Goal: Task Accomplishment & Management: Complete application form

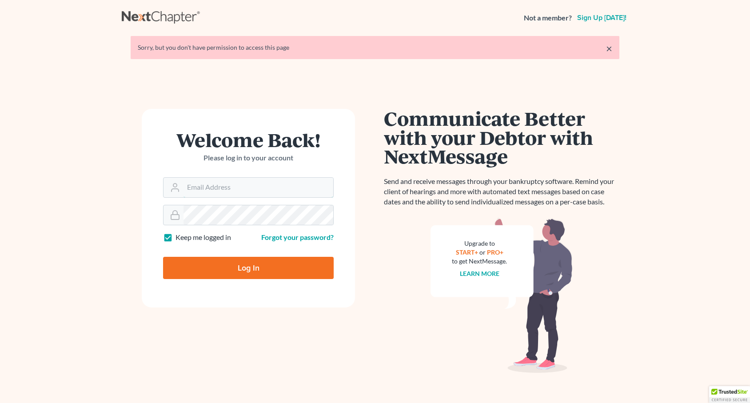
type input "[EMAIL_ADDRESS][DOMAIN_NAME]"
click at [250, 267] on input "Log In" at bounding box center [248, 268] width 171 height 22
type input "Thinking..."
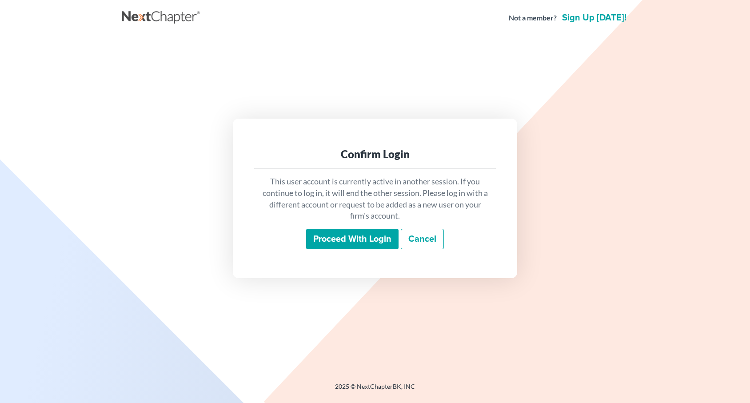
click at [358, 234] on input "Proceed with login" at bounding box center [352, 239] width 92 height 20
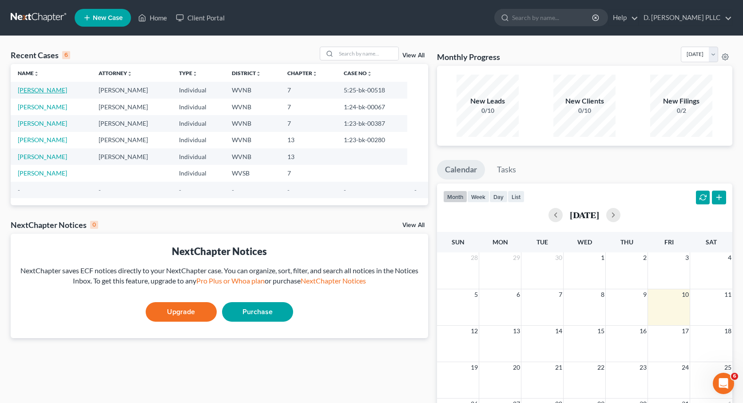
click at [40, 88] on link "Bryant, Carl" at bounding box center [42, 90] width 49 height 8
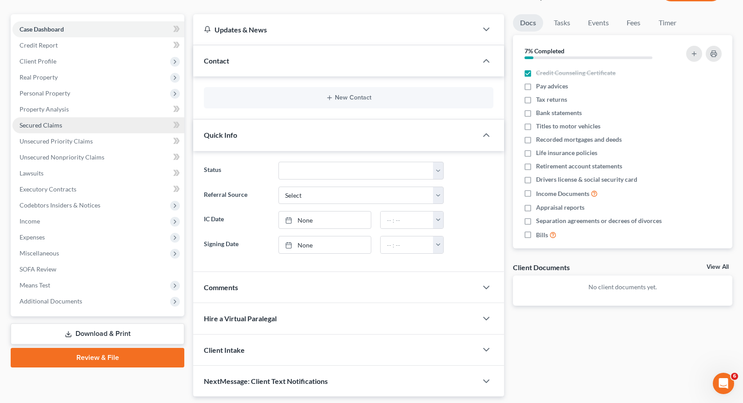
scroll to position [98, 0]
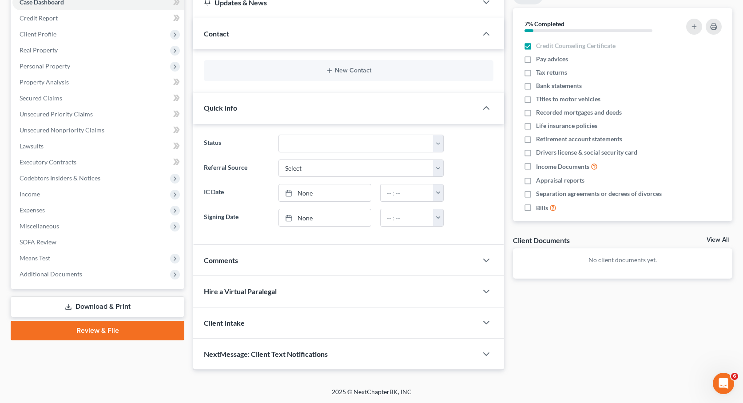
click at [98, 303] on link "Download & Print" at bounding box center [98, 306] width 174 height 21
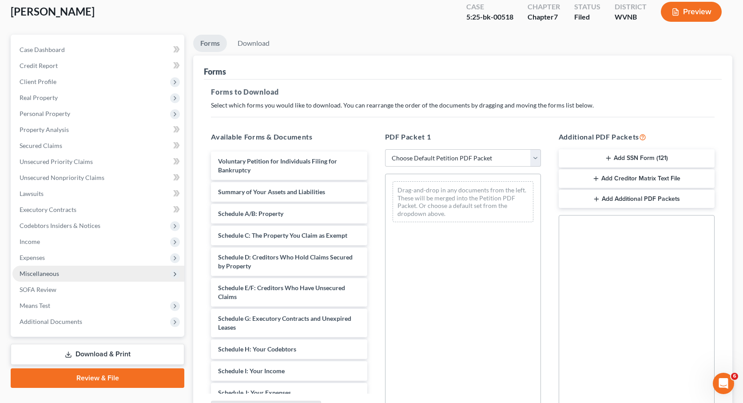
scroll to position [50, 0]
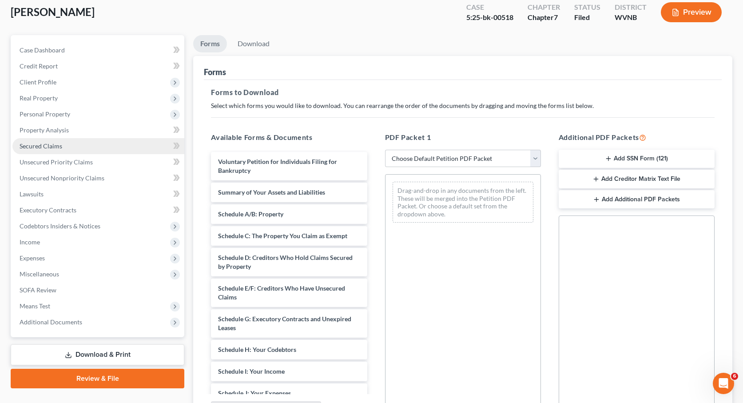
click at [54, 147] on span "Secured Claims" at bounding box center [41, 146] width 43 height 8
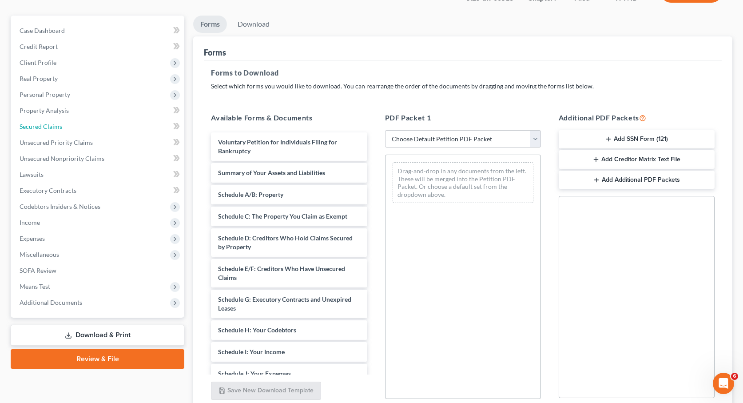
scroll to position [145, 0]
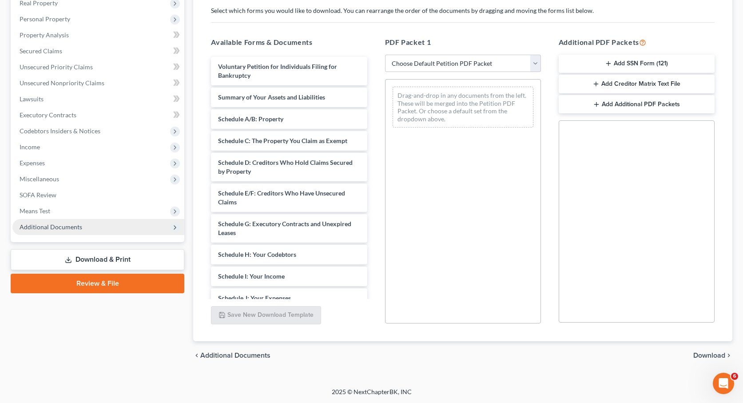
click at [70, 227] on span "Additional Documents" at bounding box center [51, 227] width 63 height 8
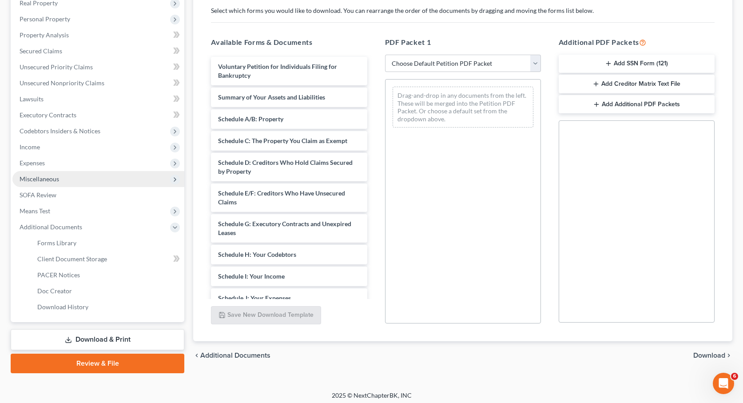
click at [42, 175] on span "Miscellaneous" at bounding box center [40, 179] width 40 height 8
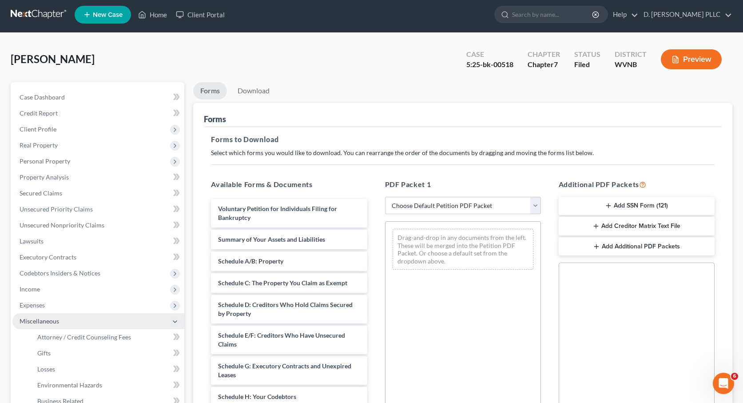
scroll to position [0, 0]
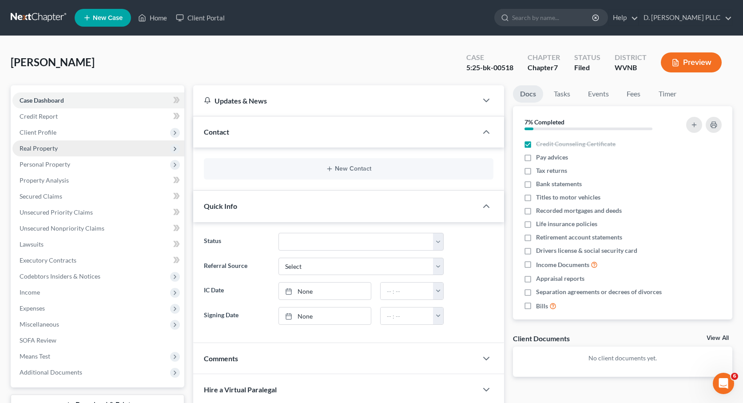
click at [36, 145] on span "Real Property" at bounding box center [39, 148] width 38 height 8
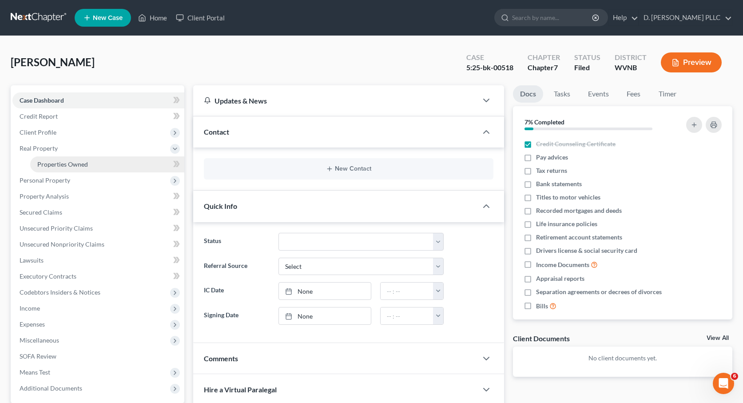
click at [54, 161] on span "Properties Owned" at bounding box center [62, 164] width 51 height 8
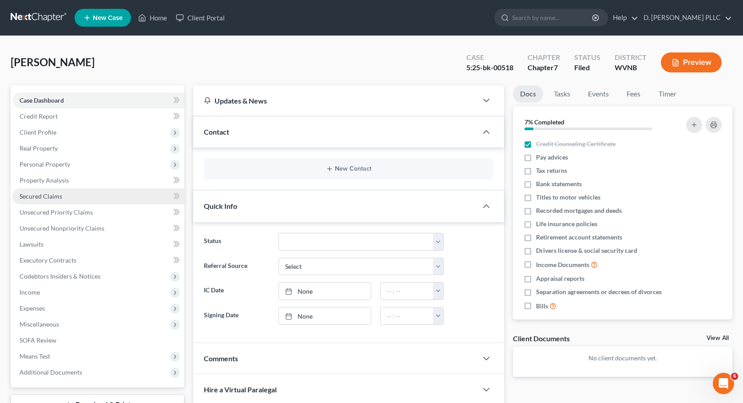
click at [41, 194] on span "Secured Claims" at bounding box center [41, 196] width 43 height 8
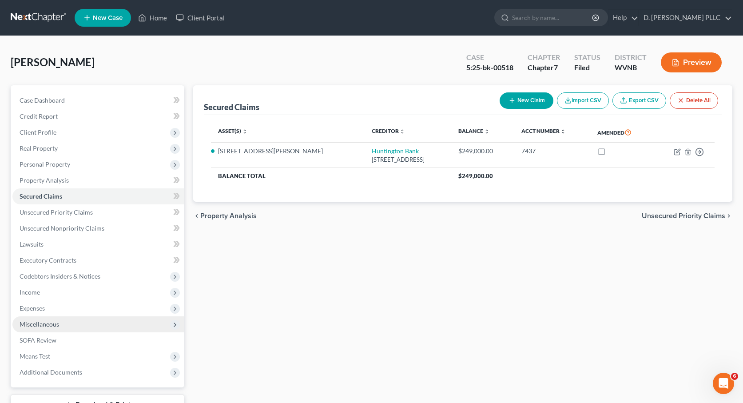
click at [51, 322] on span "Miscellaneous" at bounding box center [40, 324] width 40 height 8
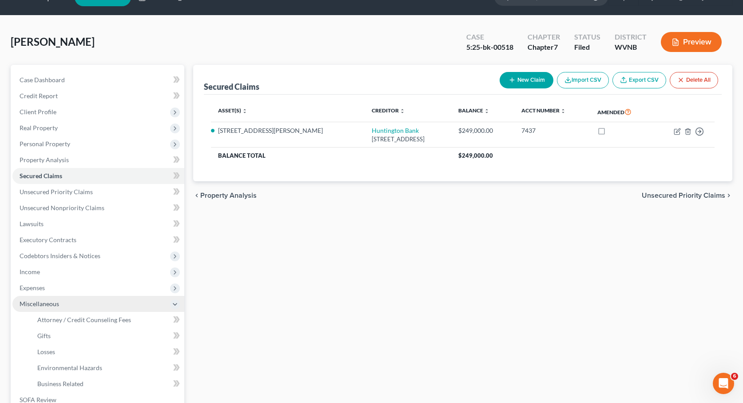
scroll to position [22, 0]
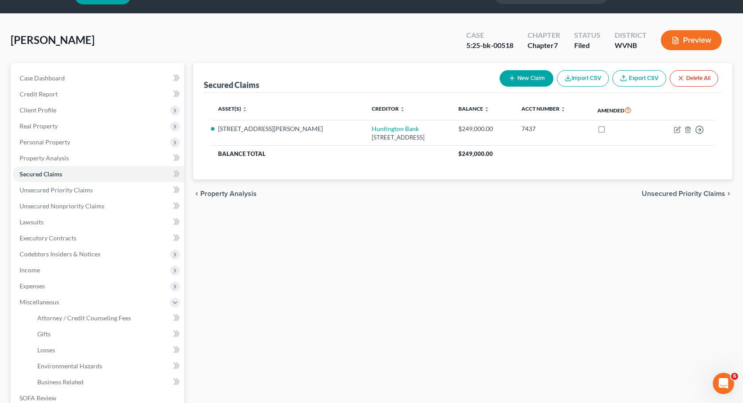
click at [240, 329] on div "Secured Claims New Claim Import CSV Export CSV Delete All Asset(s) expand_more …" at bounding box center [463, 279] width 548 height 433
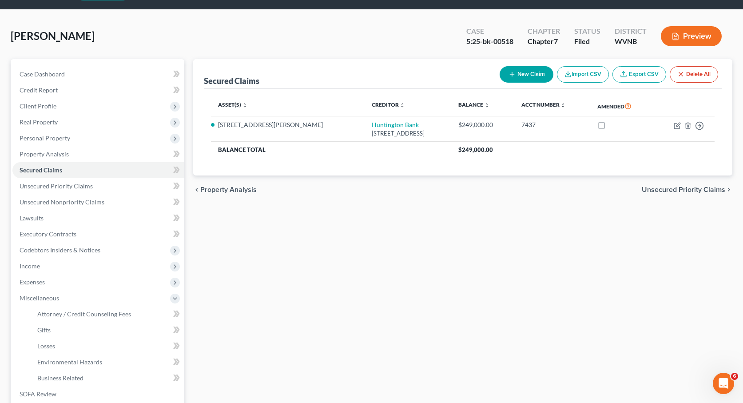
scroll to position [148, 0]
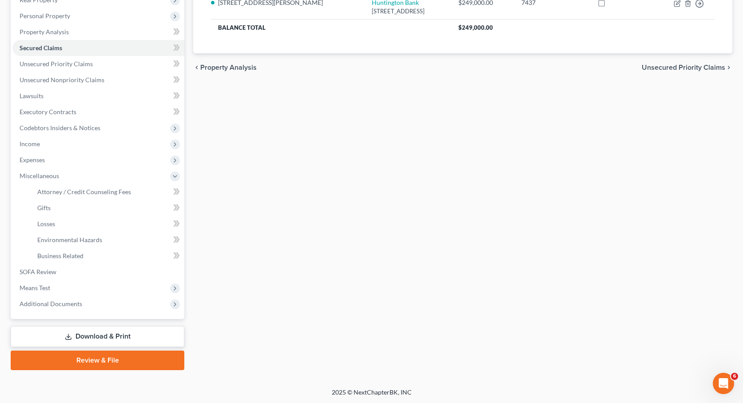
click at [118, 334] on link "Download & Print" at bounding box center [98, 336] width 174 height 21
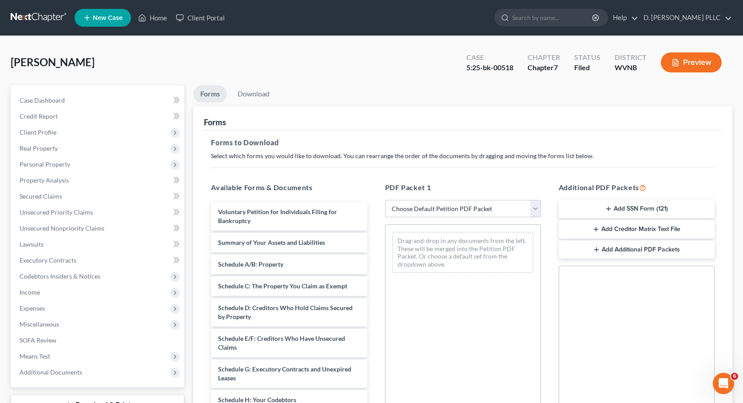
click at [537, 207] on select "Choose Default Petition PDF Packet Complete Bankruptcy Petition (all forms and …" at bounding box center [463, 209] width 156 height 18
select select "0"
click at [385, 200] on select "Choose Default Petition PDF Packet Complete Bankruptcy Petition (all forms and …" at bounding box center [463, 209] width 156 height 18
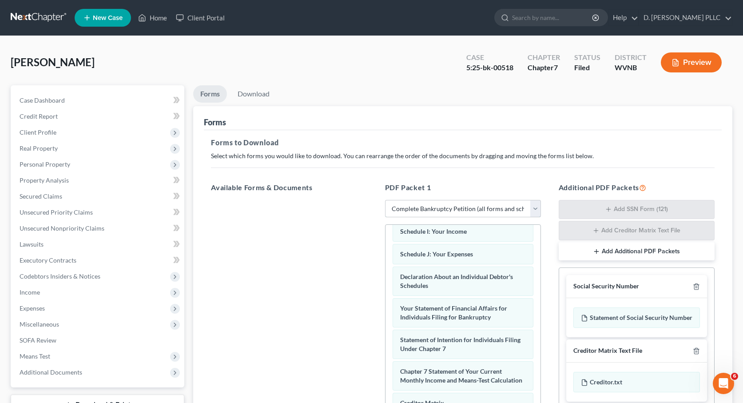
scroll to position [257, 0]
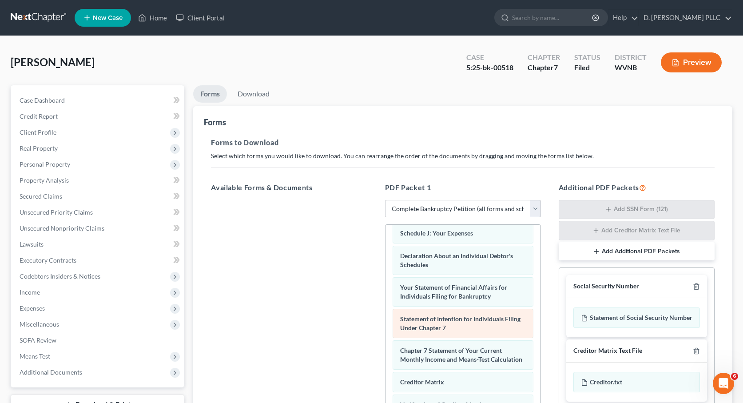
click at [445, 318] on span "Statement of Intention for Individuals Filing Under Chapter 7" at bounding box center [460, 323] width 120 height 16
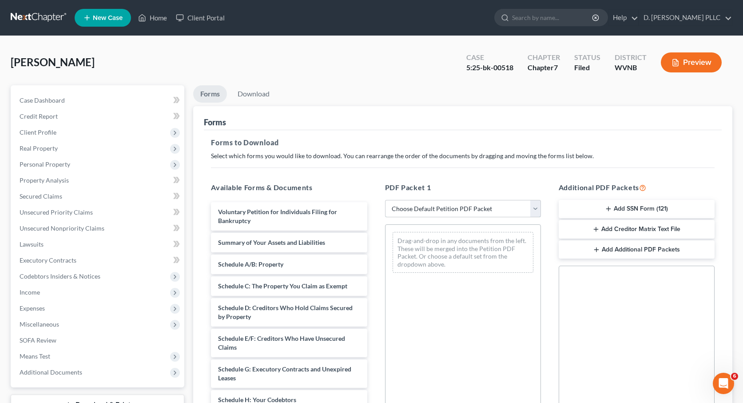
click at [536, 206] on select "Choose Default Petition PDF Packet Complete Bankruptcy Petition (all forms and …" at bounding box center [463, 209] width 156 height 18
select select "0"
click at [385, 200] on select "Choose Default Petition PDF Packet Complete Bankruptcy Petition (all forms and …" at bounding box center [463, 209] width 156 height 18
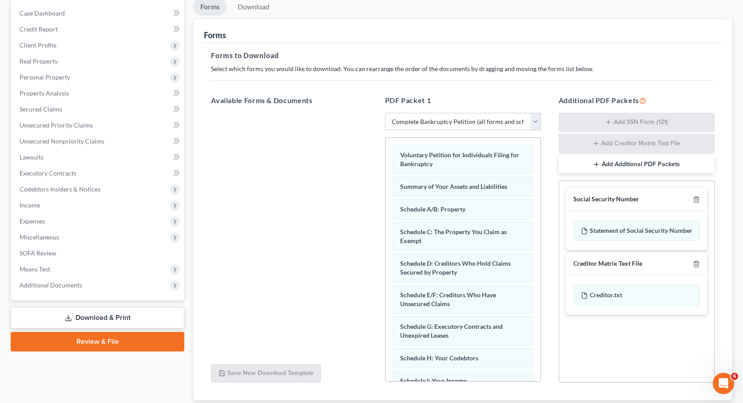
scroll to position [96, 0]
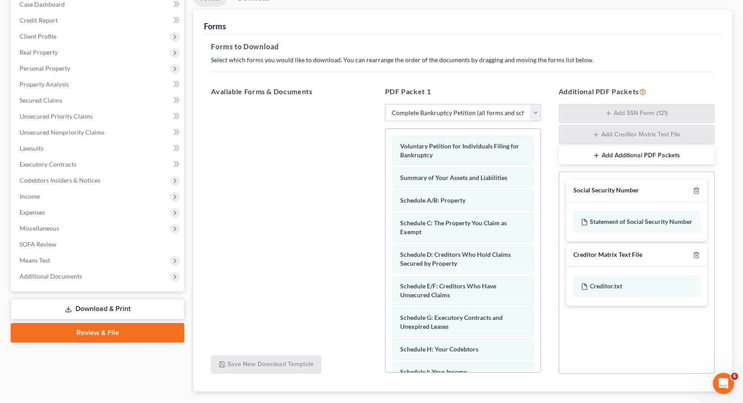
click at [103, 329] on link "Review & File" at bounding box center [98, 333] width 174 height 20
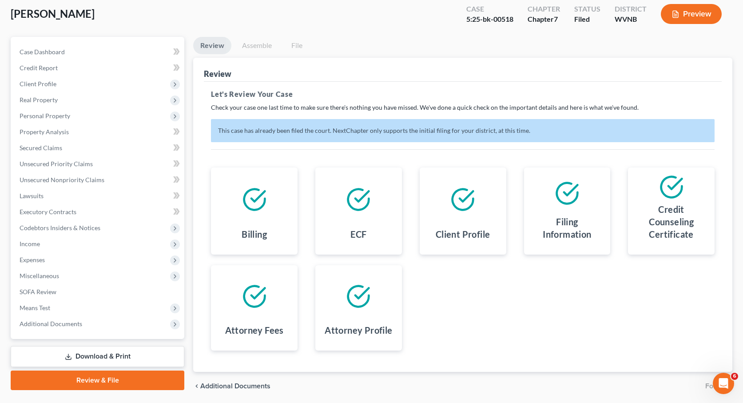
scroll to position [79, 0]
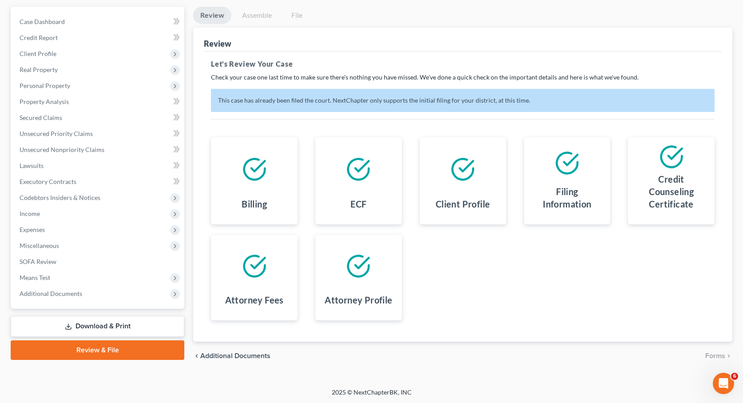
click at [123, 352] on link "Review & File" at bounding box center [98, 350] width 174 height 20
click at [129, 327] on link "Download & Print" at bounding box center [98, 326] width 174 height 21
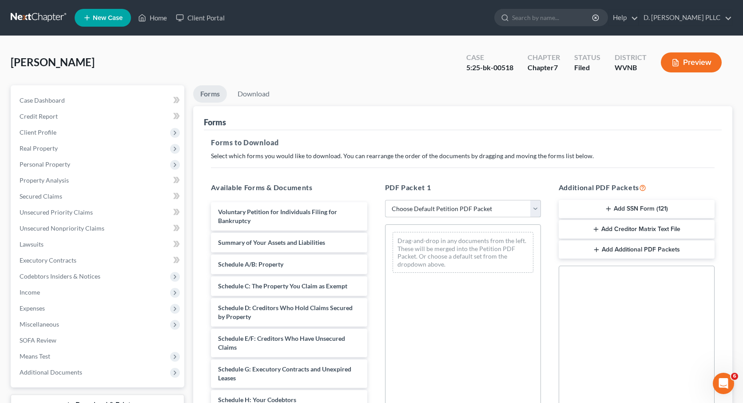
click at [534, 209] on select "Choose Default Petition PDF Packet Complete Bankruptcy Petition (all forms and …" at bounding box center [463, 209] width 156 height 18
select select "0"
click at [385, 200] on select "Choose Default Petition PDF Packet Complete Bankruptcy Petition (all forms and …" at bounding box center [463, 209] width 156 height 18
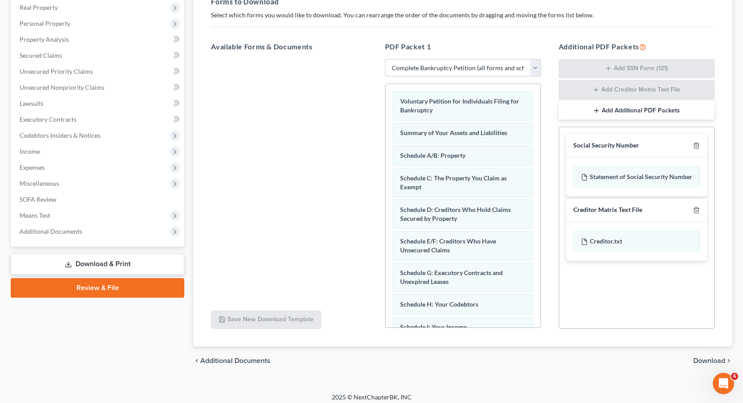
scroll to position [142, 0]
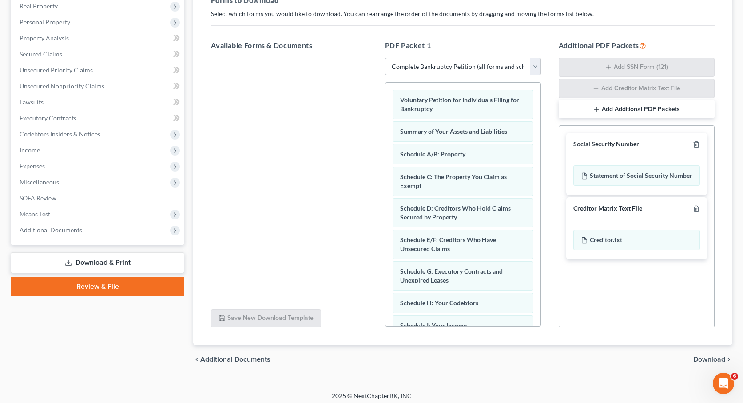
click at [702, 358] on span "Download" at bounding box center [709, 359] width 32 height 7
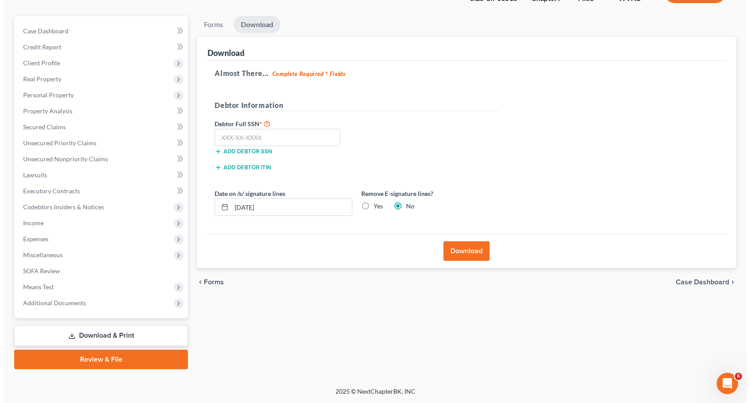
scroll to position [68, 0]
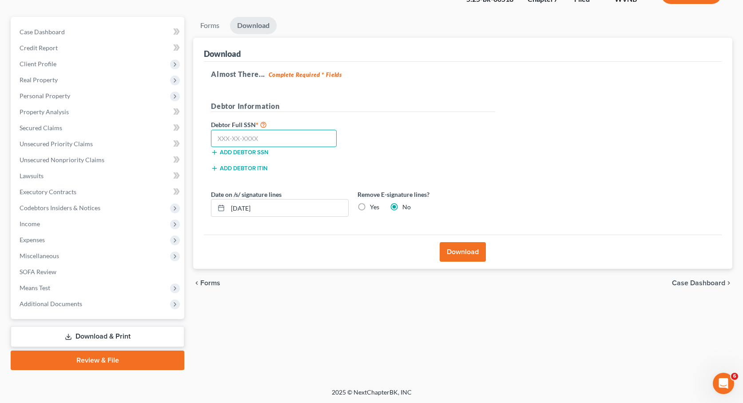
click at [271, 138] on input "text" at bounding box center [274, 139] width 126 height 18
type input "235-84-9339"
click at [465, 249] on button "Download" at bounding box center [463, 252] width 46 height 20
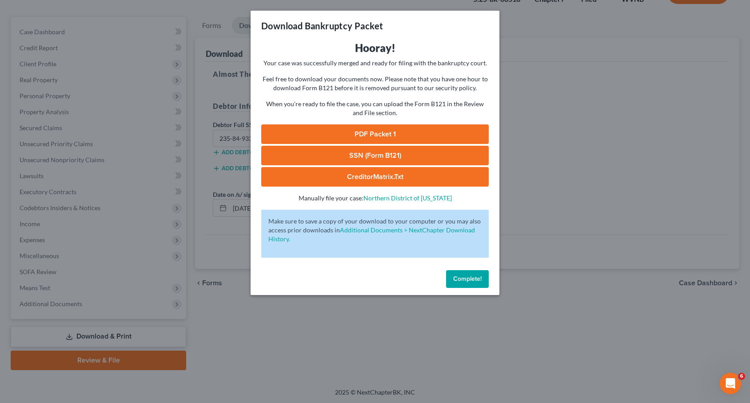
click at [375, 131] on link "PDF Packet 1" at bounding box center [374, 134] width 227 height 20
click at [371, 138] on link "PDF Packet 1" at bounding box center [374, 134] width 227 height 20
click at [322, 137] on link "PDF Packet 1" at bounding box center [374, 134] width 227 height 20
